Goal: Task Accomplishment & Management: Use online tool/utility

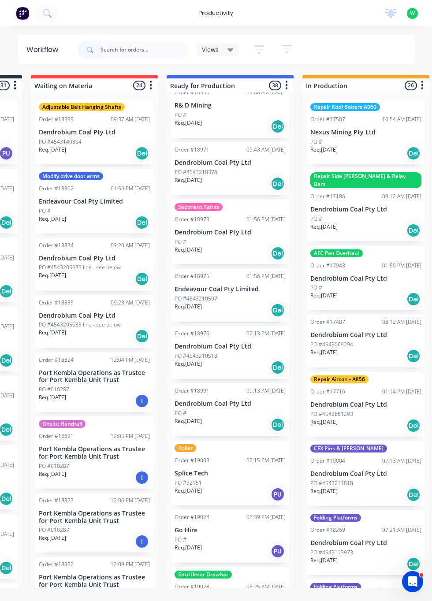
scroll to position [1958, 0]
click at [142, 49] on input "text" at bounding box center [143, 50] width 87 height 18
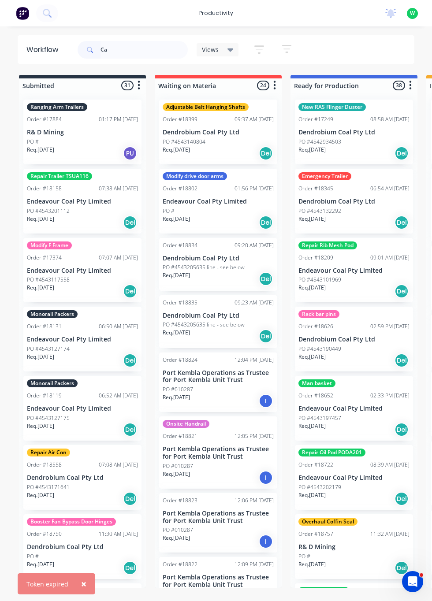
type input "C"
type input "Moulds"
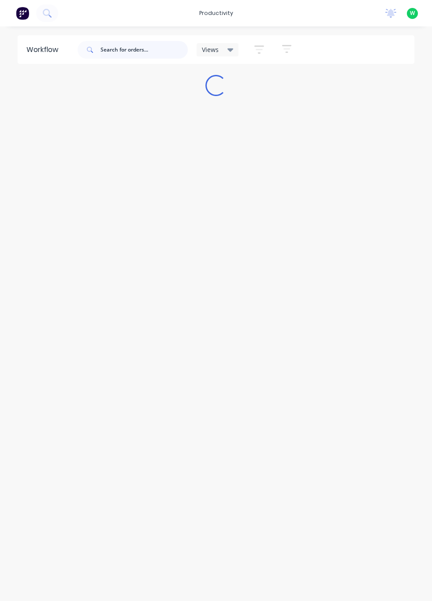
click at [129, 49] on input "text" at bounding box center [143, 50] width 87 height 18
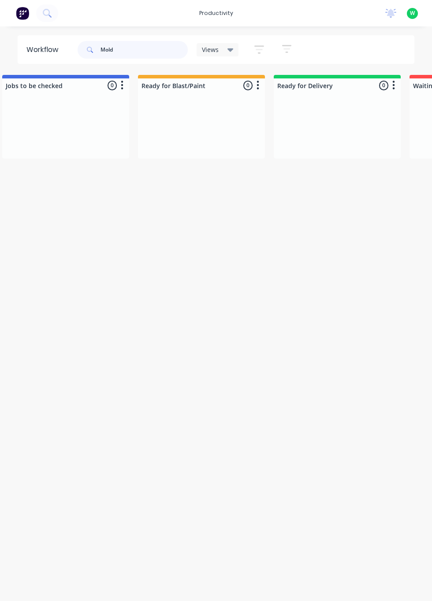
scroll to position [0, 563]
type input "M"
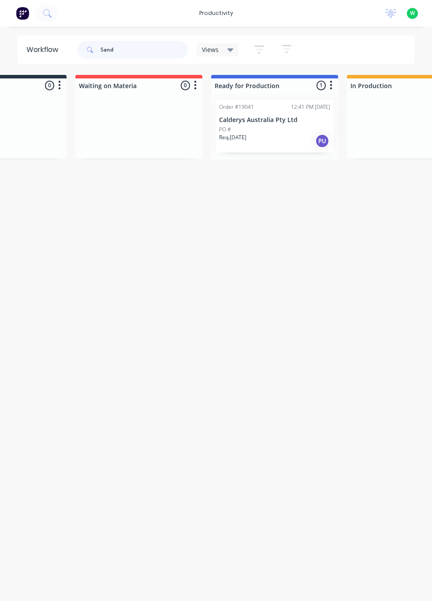
scroll to position [0, 80]
type input "Sand"
click at [266, 124] on div "Order #19041 12:41 PM [DATE] Calderys Australia Pty Ltd PO # Req. [DATE] PU" at bounding box center [274, 126] width 118 height 53
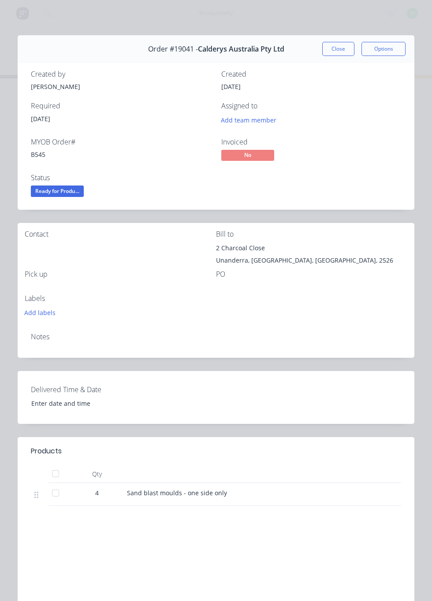
click at [323, 48] on button "Close" at bounding box center [338, 49] width 32 height 14
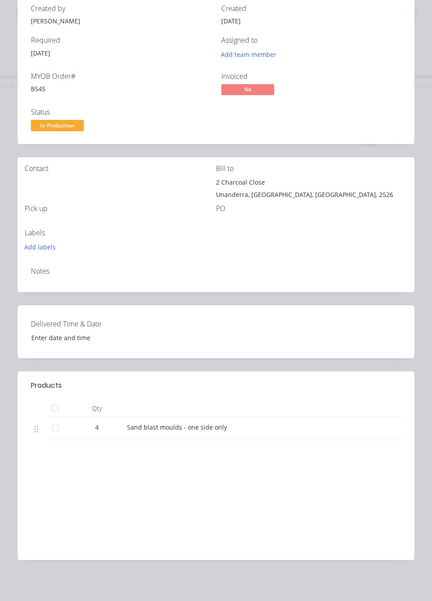
scroll to position [0, 0]
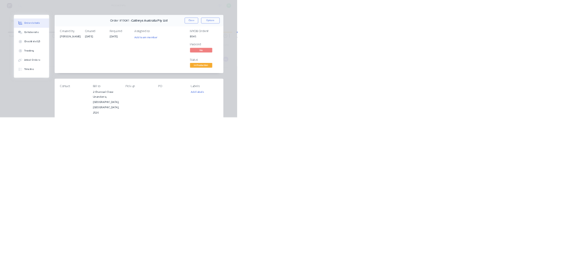
click at [117, 88] on button "Checklists 0/0" at bounding box center [75, 99] width 84 height 22
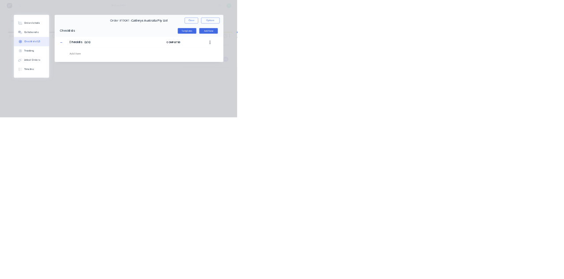
type textarea "x"
click at [92, 76] on div "Collaborate" at bounding box center [74, 77] width 35 height 8
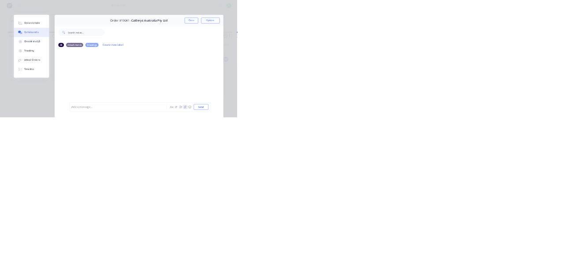
click at [431, 258] on icon "button" at bounding box center [439, 255] width 5 height 6
click at [431, 257] on icon "button" at bounding box center [440, 255] width 5 height 6
click at [431, 258] on icon "button" at bounding box center [439, 255] width 5 height 6
click at [431, 261] on button "Send" at bounding box center [478, 254] width 35 height 13
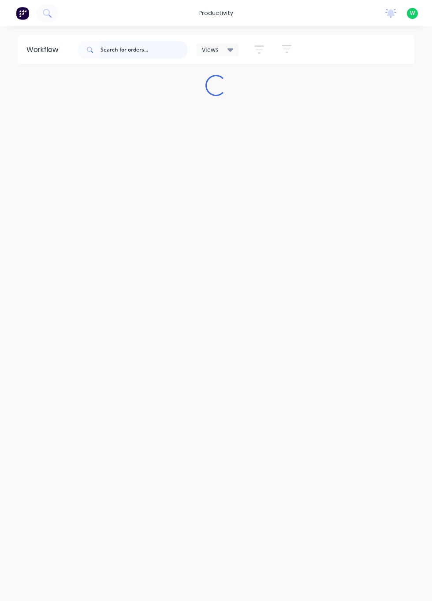
click at [130, 48] on input "text" at bounding box center [143, 50] width 87 height 18
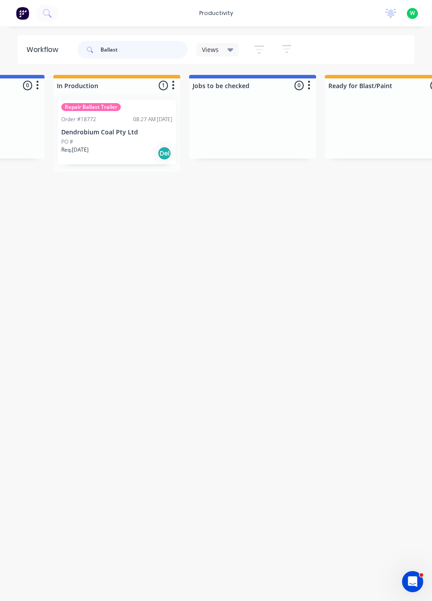
scroll to position [0, 374]
type input "Ballast"
click at [118, 123] on div "Repair Ballast Trailer Order #18772 08:27 AM 02/07/25 Dendrobium Coal Pty Ltd P…" at bounding box center [116, 132] width 118 height 65
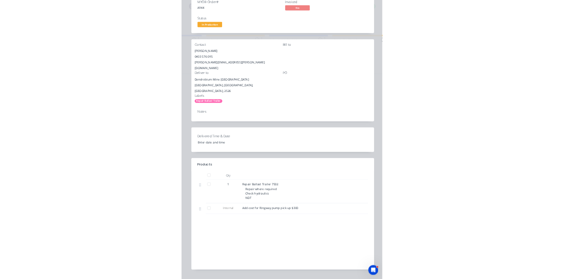
scroll to position [0, 0]
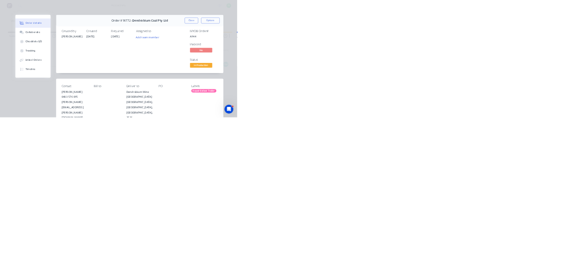
click at [120, 89] on button "Checklists 0/0" at bounding box center [79, 99] width 84 height 22
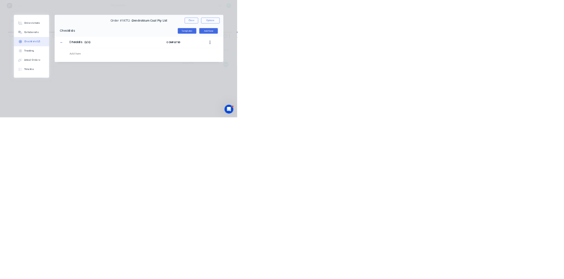
click at [92, 75] on div "Collaborate" at bounding box center [74, 77] width 35 height 8
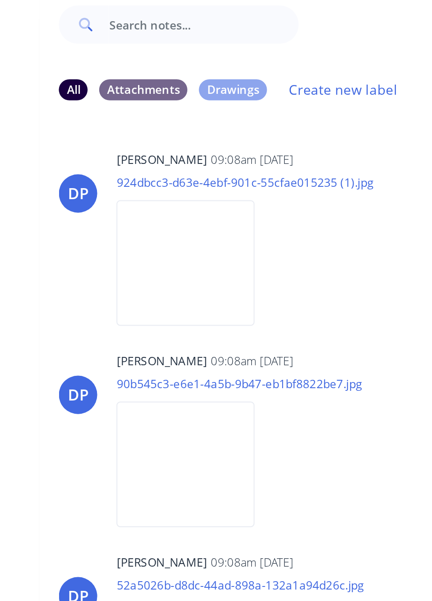
scroll to position [393, 0]
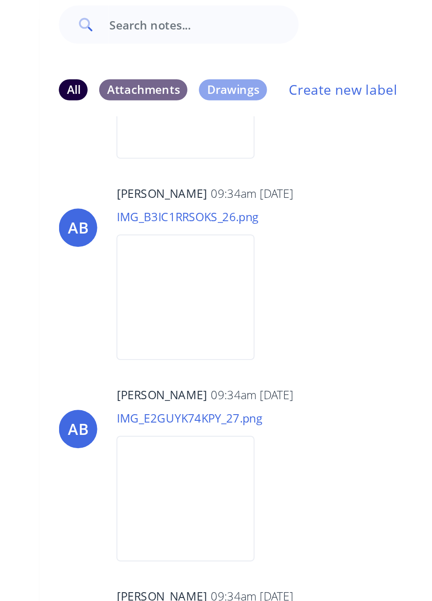
click at [302, 227] on div "Labels Download" at bounding box center [266, 203] width 72 height 66
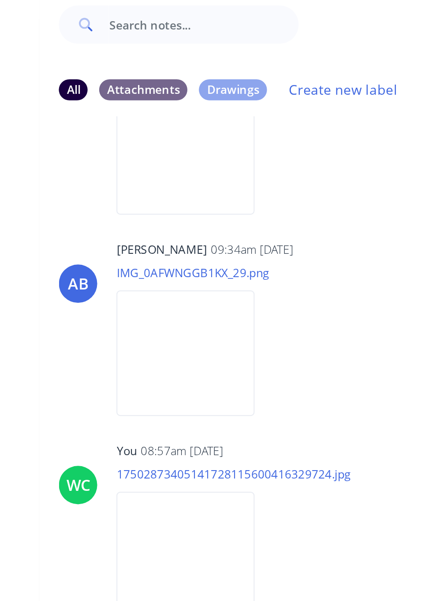
scroll to position [3809, 0]
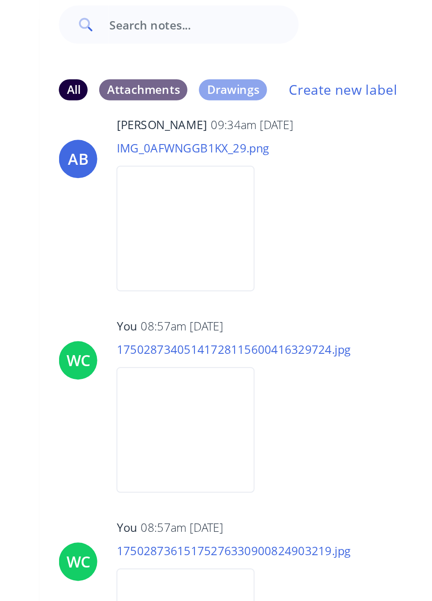
click at [320, 229] on p "17502873405141728115600416329724.jpg" at bounding box center [283, 225] width 107 height 7
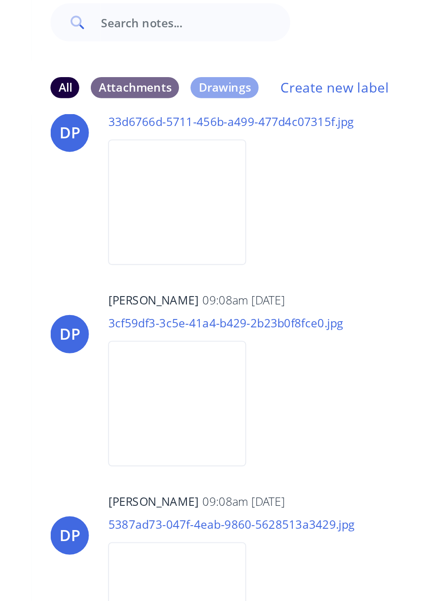
scroll to position [317, 0]
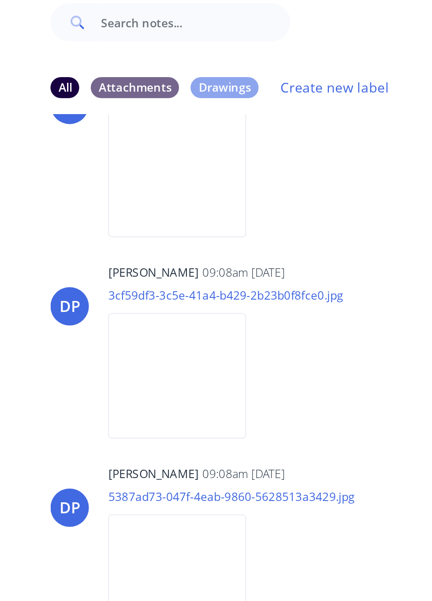
click at [278, 170] on img at bounding box center [261, 199] width 63 height 58
